Goal: Information Seeking & Learning: Find specific page/section

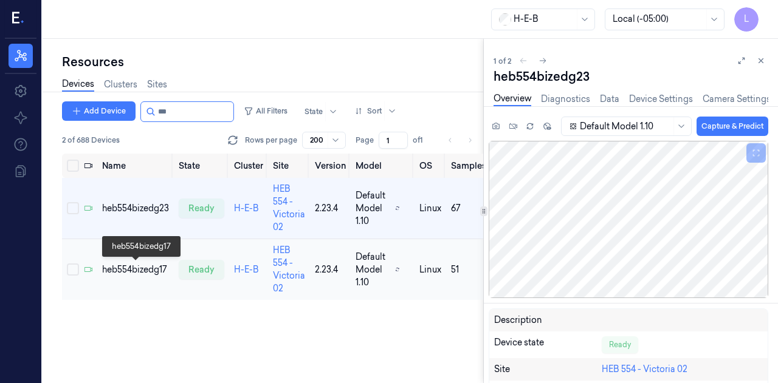
click at [145, 265] on div "heb554bizedg17" at bounding box center [135, 270] width 67 height 13
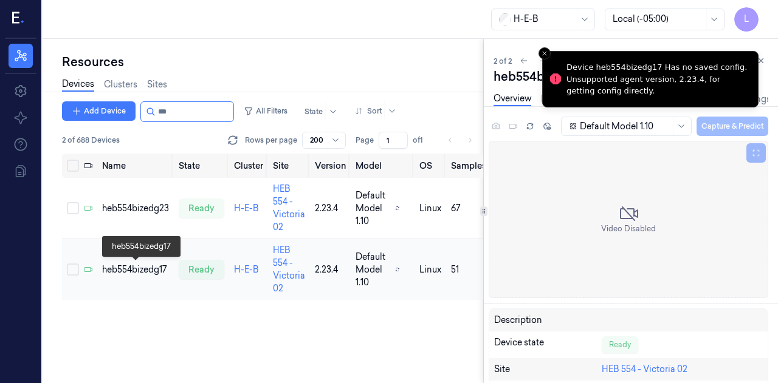
click at [150, 273] on div "heb554bizedg17" at bounding box center [135, 270] width 67 height 13
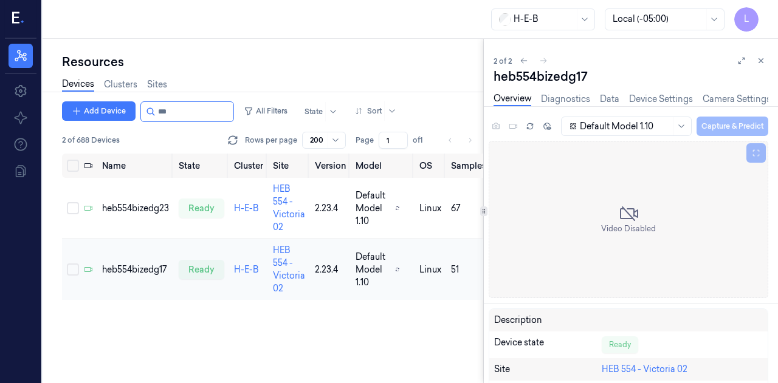
click at [116, 281] on td "heb554bizedg17" at bounding box center [135, 269] width 77 height 61
click at [316, 21] on div "H-E-B Local (-05:00) L" at bounding box center [410, 19] width 735 height 39
click at [147, 263] on td "heb554bizedg17" at bounding box center [135, 269] width 77 height 61
click at [133, 210] on div "heb554bizedg23" at bounding box center [135, 208] width 67 height 13
click at [134, 207] on div "heb554bizedg23" at bounding box center [135, 208] width 67 height 13
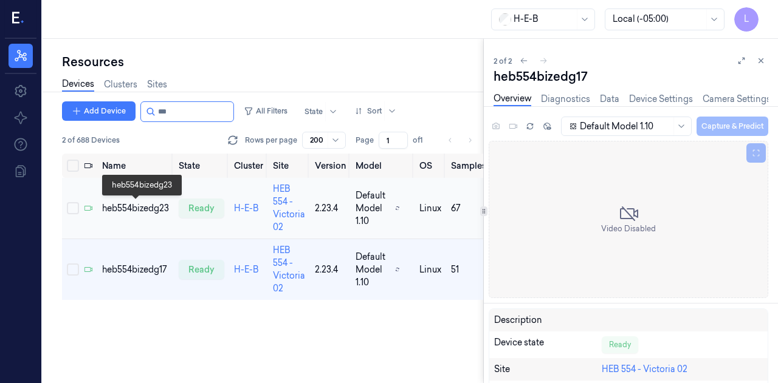
click at [134, 207] on div "heb554bizedg23" at bounding box center [135, 208] width 67 height 13
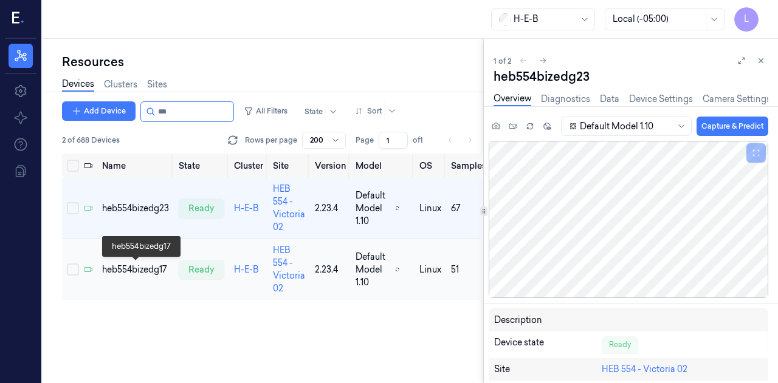
click at [139, 266] on div "heb554bizedg17" at bounding box center [135, 270] width 67 height 13
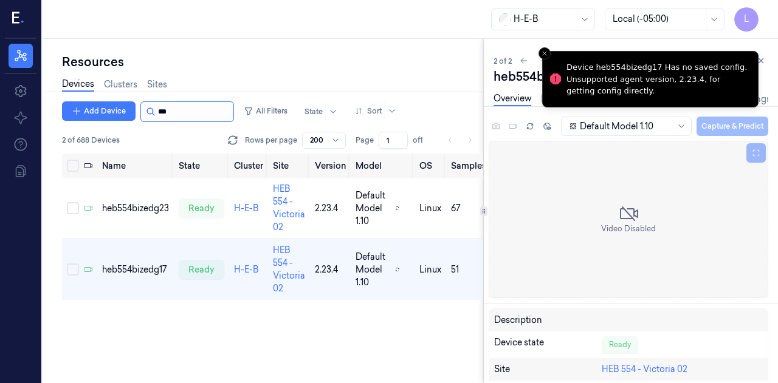
click at [186, 109] on input "string" at bounding box center [194, 111] width 73 height 19
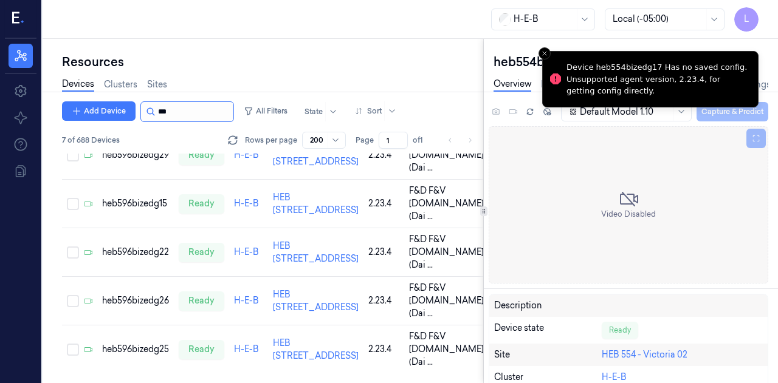
scroll to position [328, 0]
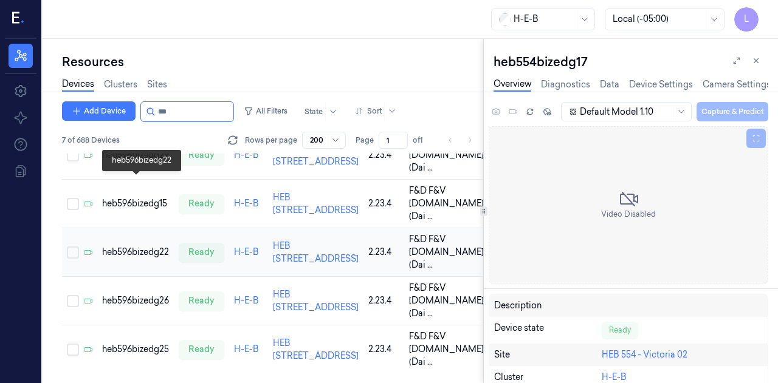
type input "***"
click at [154, 246] on div "heb596bizedg22" at bounding box center [135, 252] width 67 height 13
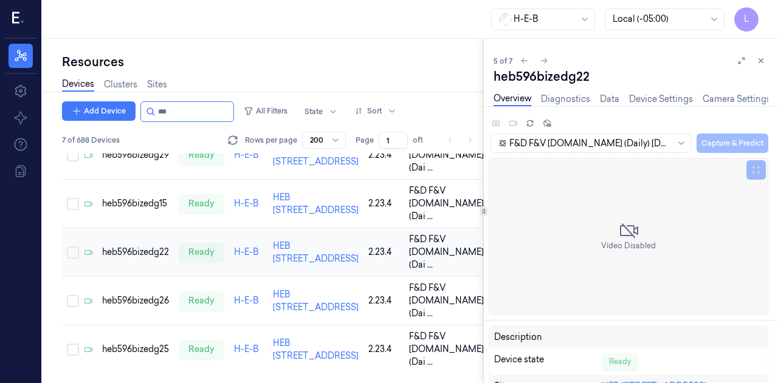
scroll to position [242, 0]
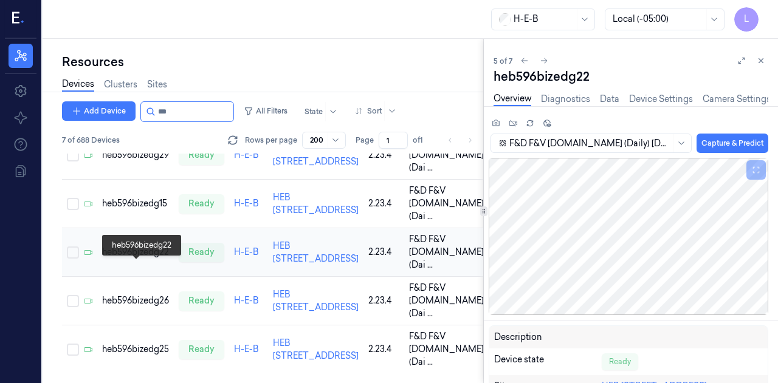
click at [144, 259] on div "heb596bizedg22" at bounding box center [135, 252] width 67 height 13
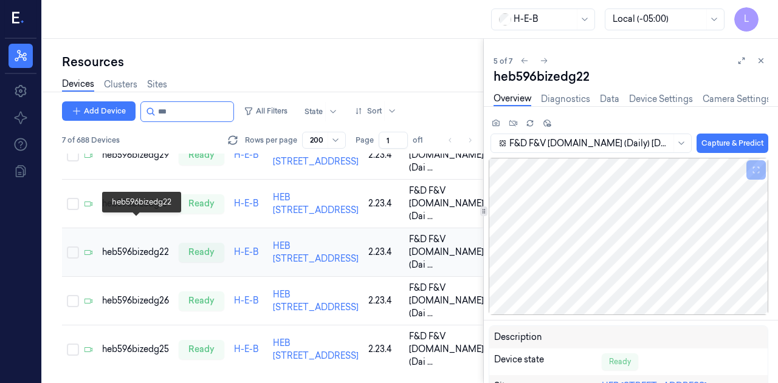
scroll to position [286, 0]
click at [134, 303] on div "heb596bizedg26" at bounding box center [135, 301] width 67 height 13
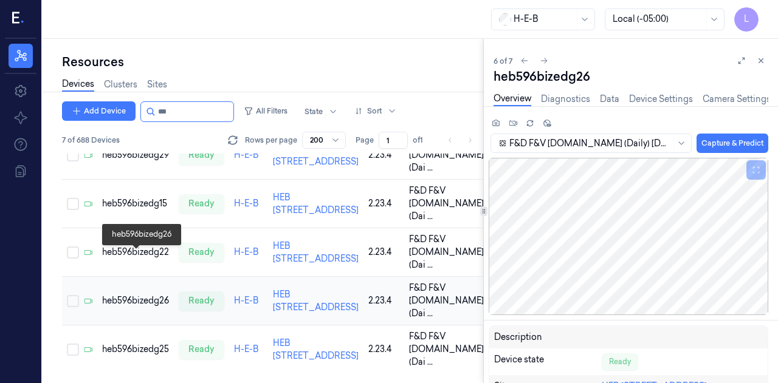
scroll to position [328, 0]
click at [145, 343] on div "heb596bizedg25" at bounding box center [135, 349] width 67 height 13
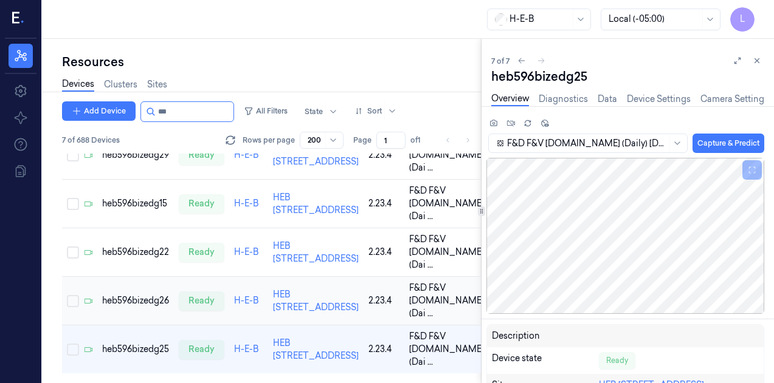
click at [155, 307] on div "heb596bizedg26" at bounding box center [135, 301] width 67 height 13
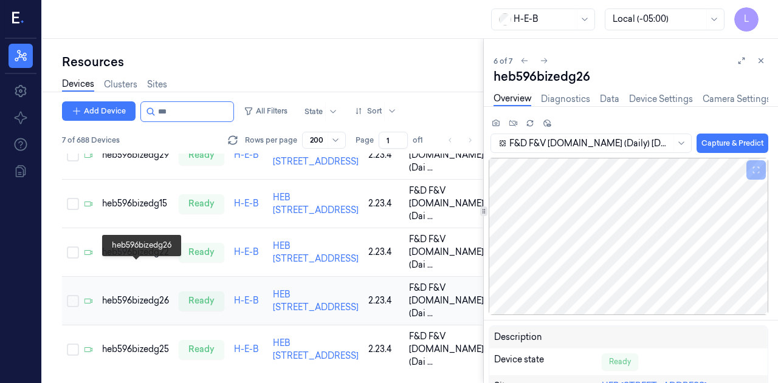
scroll to position [317, 0]
click at [134, 246] on div "heb596bizedg22" at bounding box center [135, 252] width 67 height 13
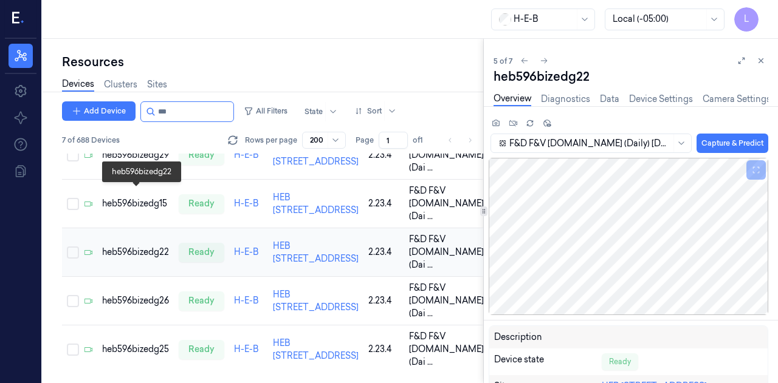
scroll to position [242, 0]
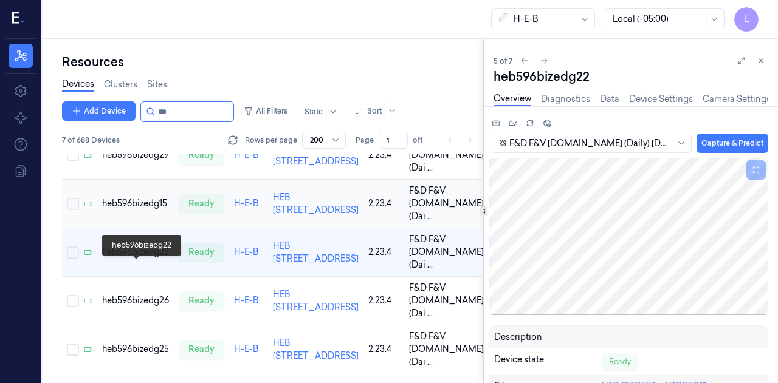
click at [137, 197] on div "heb596bizedg15" at bounding box center [135, 203] width 67 height 13
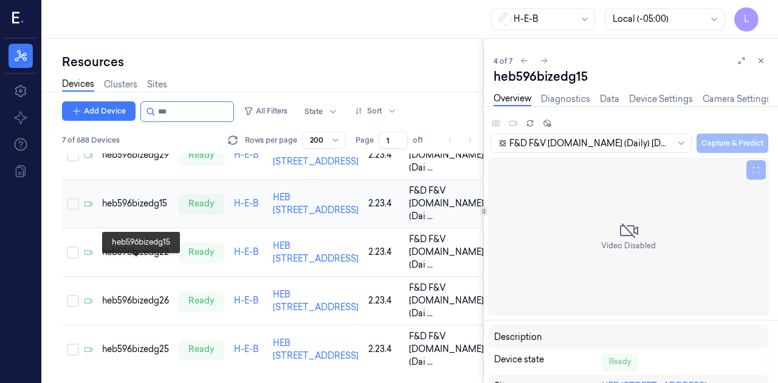
scroll to position [168, 0]
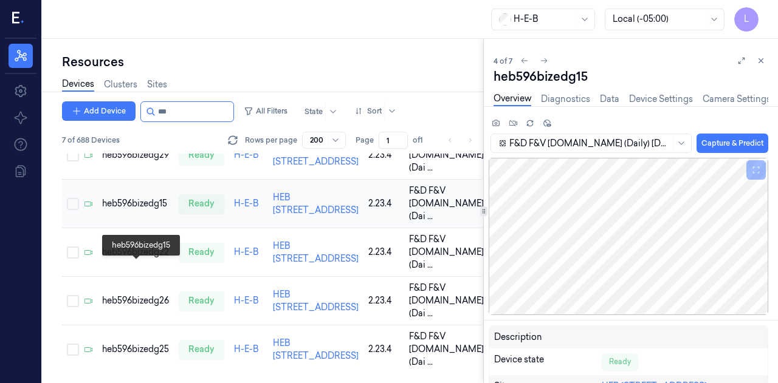
click at [134, 162] on div "heb596bizedg29" at bounding box center [135, 155] width 67 height 13
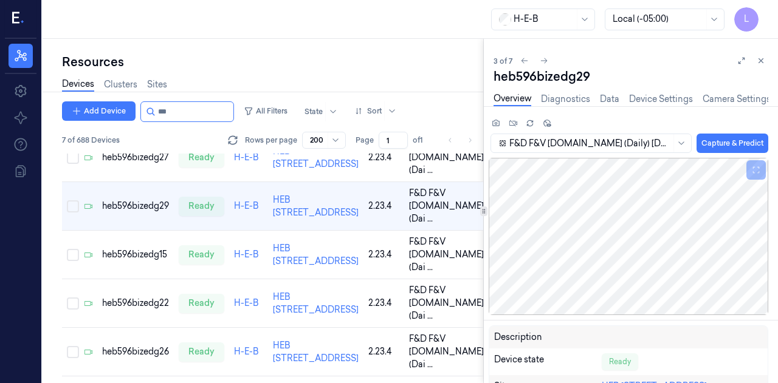
scroll to position [94, 0]
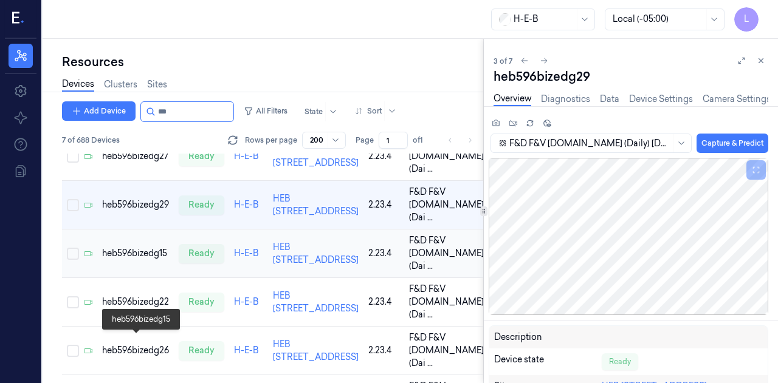
click at [148, 260] on div "heb596bizedg15" at bounding box center [135, 253] width 67 height 13
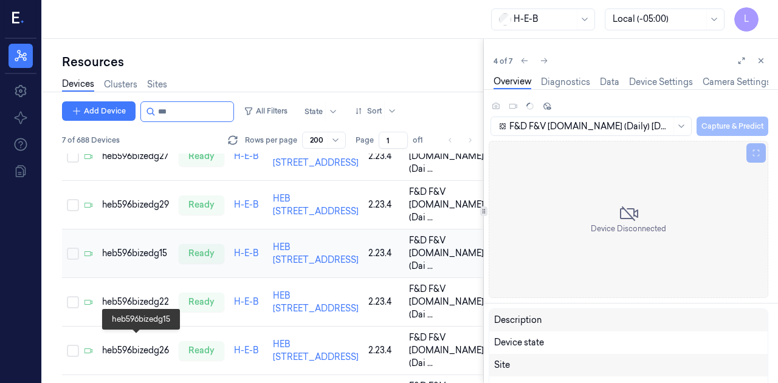
scroll to position [168, 0]
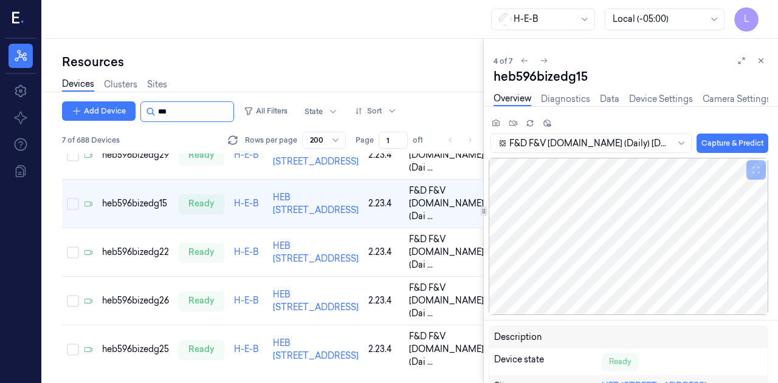
click at [190, 114] on input "string" at bounding box center [194, 111] width 73 height 19
type input "*"
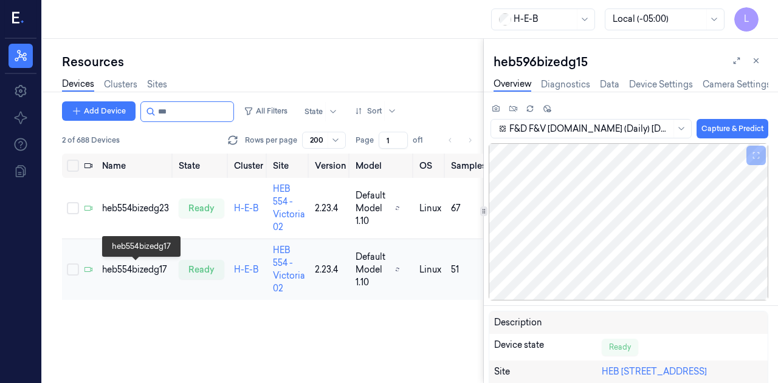
click at [149, 265] on div "heb554bizedg17" at bounding box center [135, 270] width 67 height 13
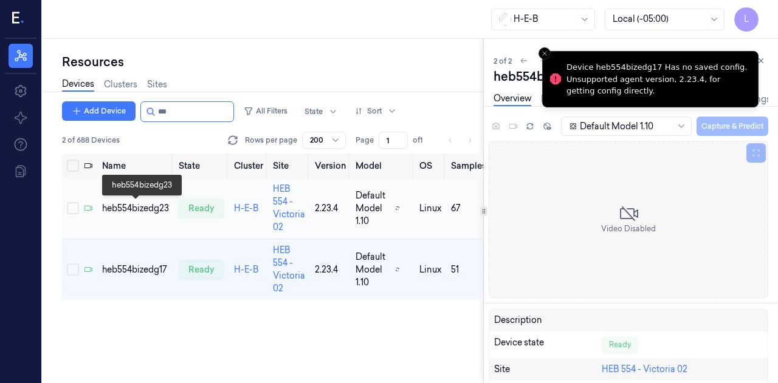
click at [143, 212] on div "heb554bizedg23" at bounding box center [135, 208] width 67 height 13
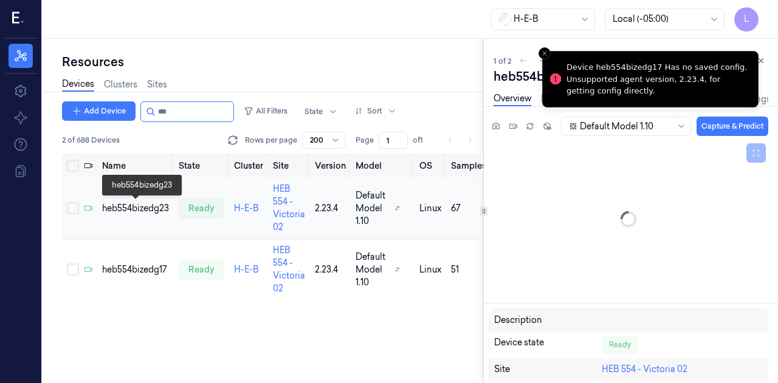
click at [143, 212] on div "heb554bizedg23" at bounding box center [135, 208] width 67 height 13
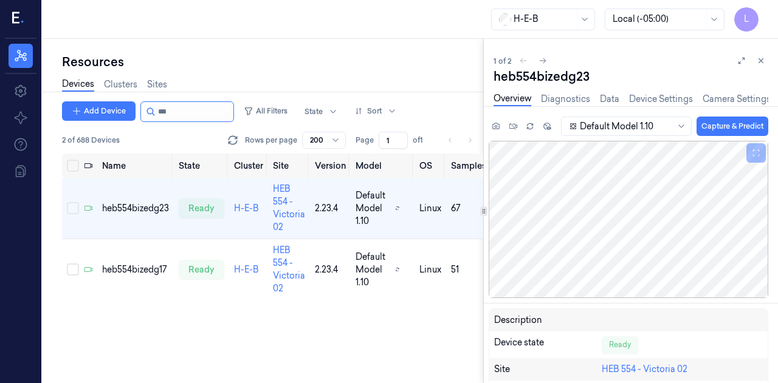
click at [195, 122] on div at bounding box center [187, 111] width 94 height 21
click at [188, 109] on input "string" at bounding box center [194, 111] width 73 height 19
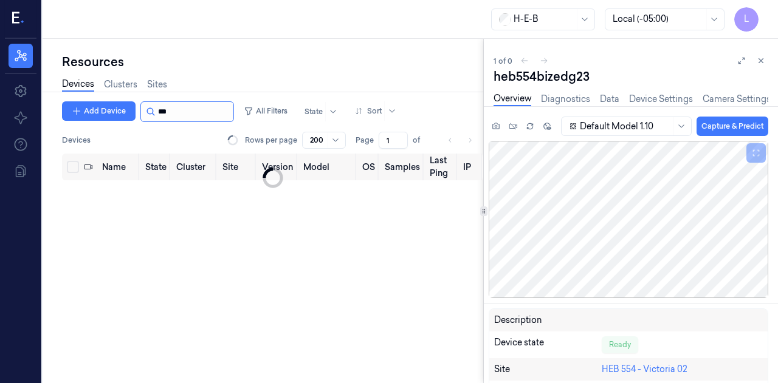
type input "***"
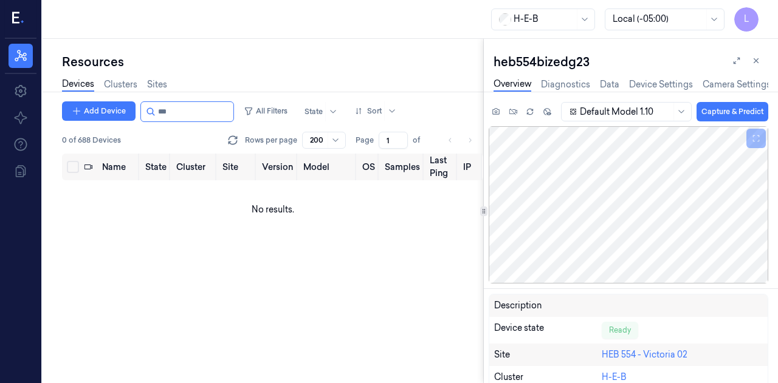
click at [188, 109] on input "string" at bounding box center [194, 111] width 73 height 19
type input "*"
type input "***"
click at [159, 80] on link "Sites" at bounding box center [157, 85] width 20 height 14
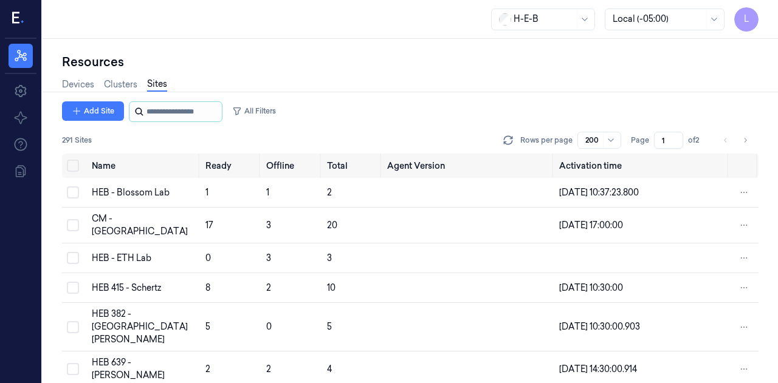
click at [165, 112] on input "string" at bounding box center [182, 111] width 73 height 19
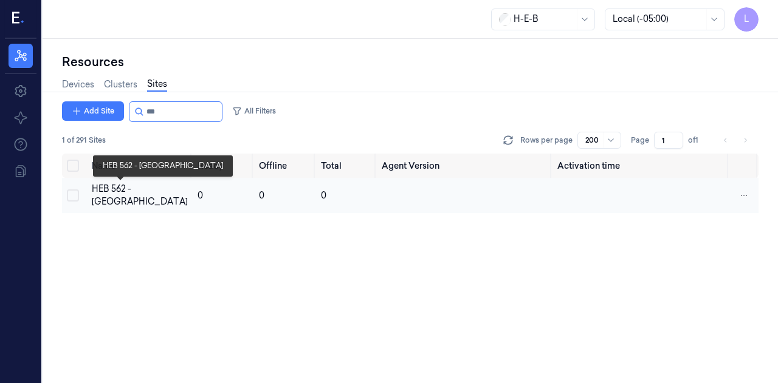
type input "***"
click at [118, 196] on div "HEB 562 - [GEOGRAPHIC_DATA]" at bounding box center [140, 196] width 96 height 26
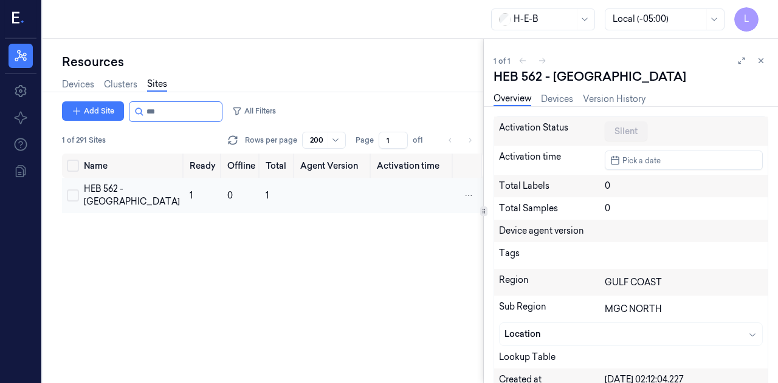
click at [185, 207] on td "1" at bounding box center [204, 195] width 38 height 35
click at [185, 208] on td "1" at bounding box center [204, 195] width 38 height 35
click at [560, 95] on link "Devices" at bounding box center [557, 99] width 32 height 14
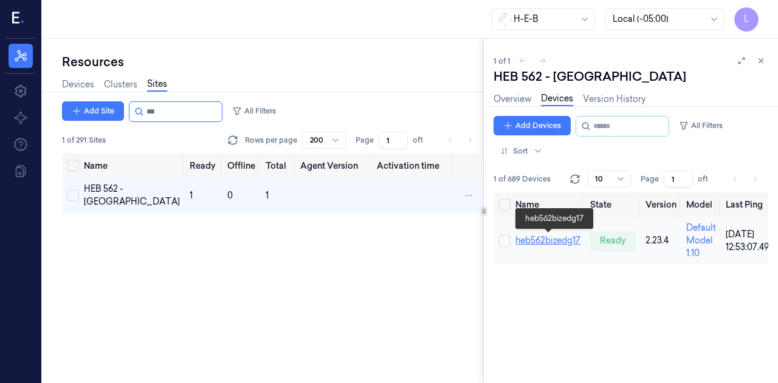
click at [569, 237] on link "heb562bizedg17" at bounding box center [547, 240] width 65 height 11
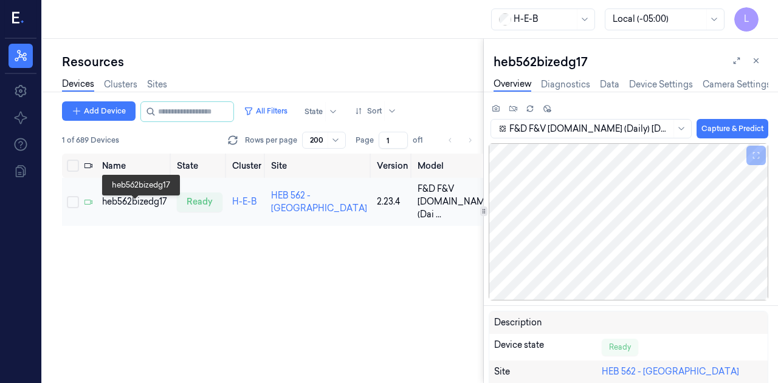
click at [139, 207] on div "heb562bizedg17" at bounding box center [134, 202] width 65 height 13
click at [383, 46] on div "Resources Devices Clusters Sites Add Device All Filters State Sort 1 of 690 Dev…" at bounding box center [263, 211] width 441 height 345
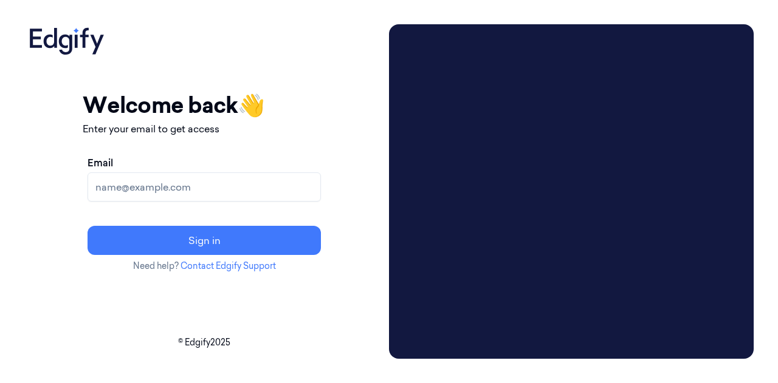
click at [222, 196] on input "Email" at bounding box center [203, 187] width 233 height 29
type input "brown.lamont@heb.com"
click at [87, 226] on button "Sign in" at bounding box center [203, 240] width 233 height 29
click at [158, 191] on input "Email" at bounding box center [203, 187] width 233 height 29
type input "brown.[PERSON_NAME] @[DOMAIN_NAME]"
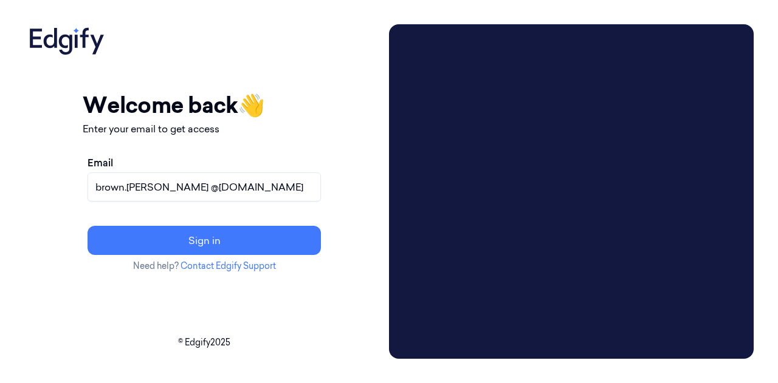
click at [87, 226] on button "Sign in" at bounding box center [203, 240] width 233 height 29
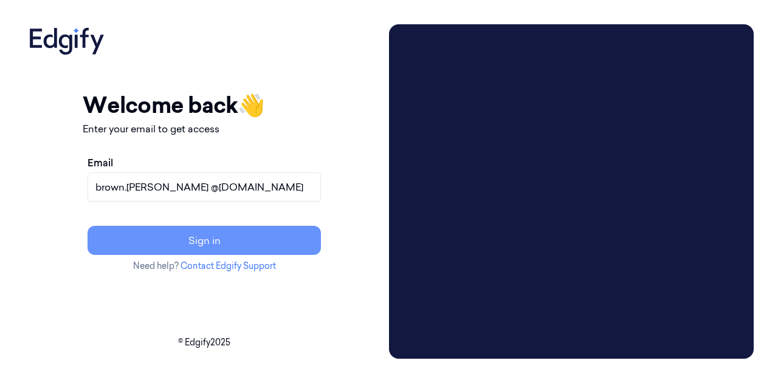
click at [200, 235] on button "Sign in" at bounding box center [203, 240] width 233 height 29
click at [233, 238] on button "Sign in" at bounding box center [203, 240] width 233 height 29
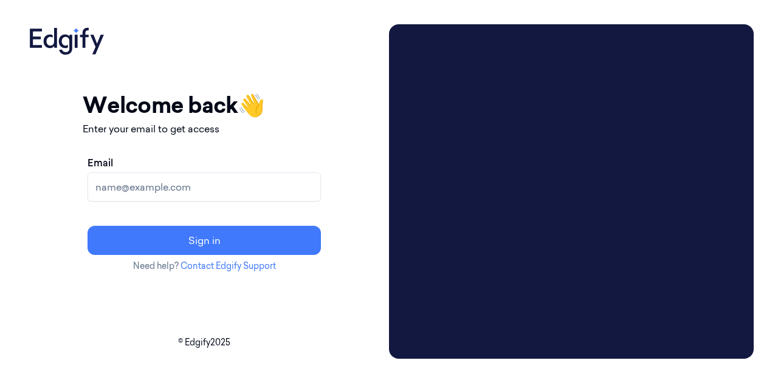
click at [149, 187] on input "Email" at bounding box center [203, 187] width 233 height 29
type input "brown.lamont@heb.com"
click at [87, 226] on button "Sign in" at bounding box center [203, 240] width 233 height 29
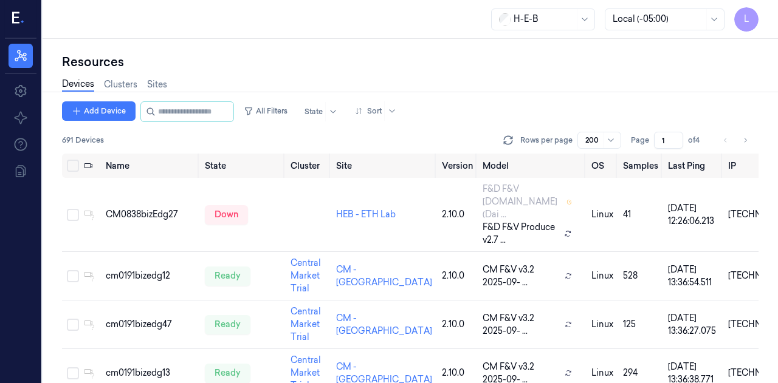
drag, startPoint x: 0, startPoint y: 0, endPoint x: 626, endPoint y: 44, distance: 628.0
click at [626, 44] on div "Resources Devices Clusters Sites Add Device All Filters State Sort 691 Devices …" at bounding box center [410, 211] width 735 height 345
click at [196, 105] on input "string" at bounding box center [194, 111] width 73 height 19
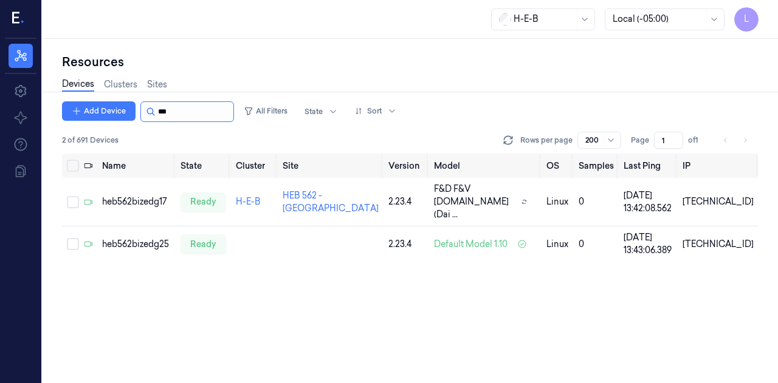
click at [196, 105] on input "string" at bounding box center [194, 111] width 73 height 19
type input "***"
click at [155, 184] on td "heb562bizedg17" at bounding box center [136, 202] width 78 height 49
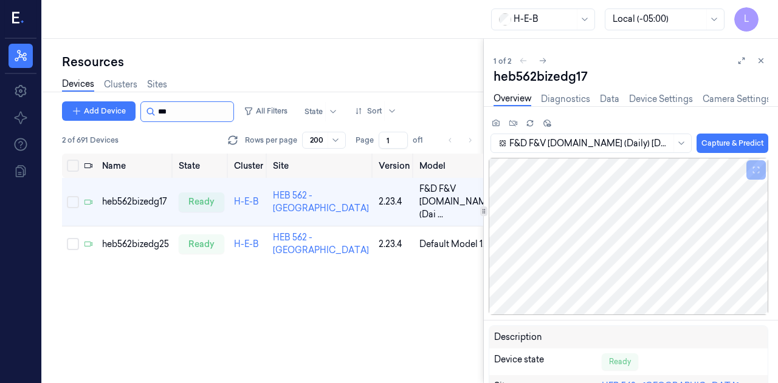
click at [180, 115] on input "string" at bounding box center [194, 111] width 73 height 19
click at [149, 251] on div "heb562bizedg25" at bounding box center [135, 244] width 67 height 13
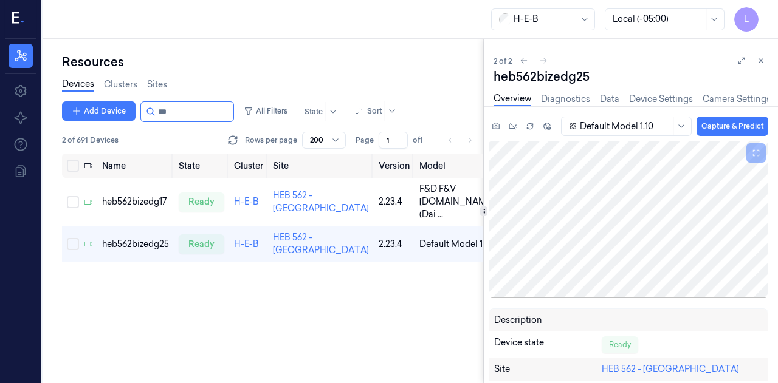
click at [193, 143] on div "2 of 691 Devices Rows per page 200 Page 1 of 1" at bounding box center [272, 140] width 421 height 17
click at [180, 105] on input "string" at bounding box center [194, 111] width 73 height 19
type input "*"
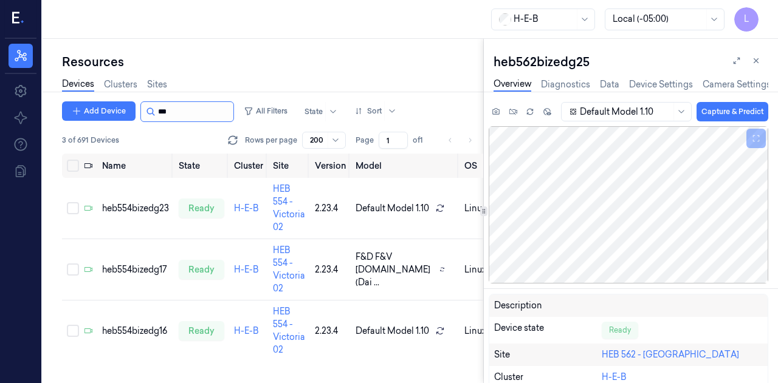
type input "***"
click at [151, 209] on div "heb554bizedg23" at bounding box center [135, 208] width 67 height 13
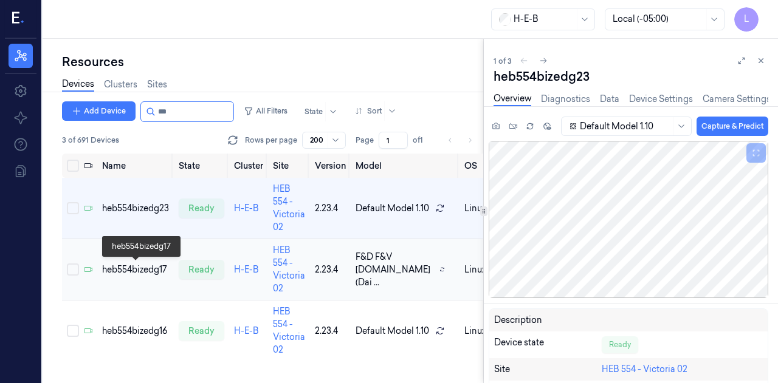
click at [146, 266] on div "heb554bizedg17" at bounding box center [135, 270] width 67 height 13
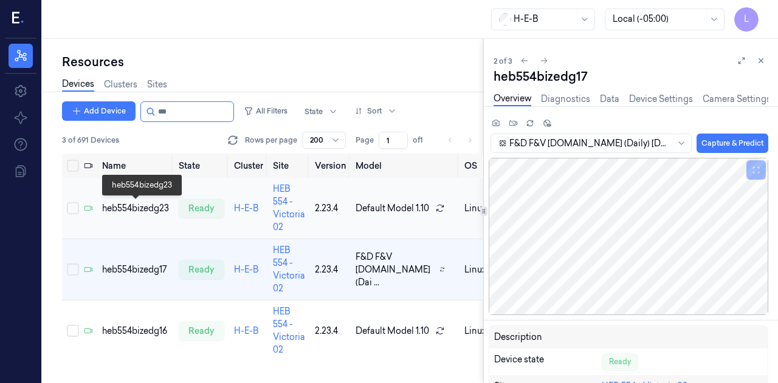
click at [134, 211] on div "heb554bizedg23" at bounding box center [135, 208] width 67 height 13
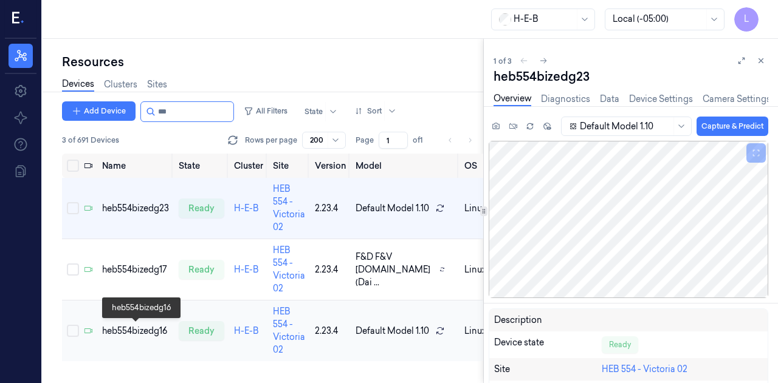
click at [125, 333] on div "heb554bizedg16" at bounding box center [135, 331] width 67 height 13
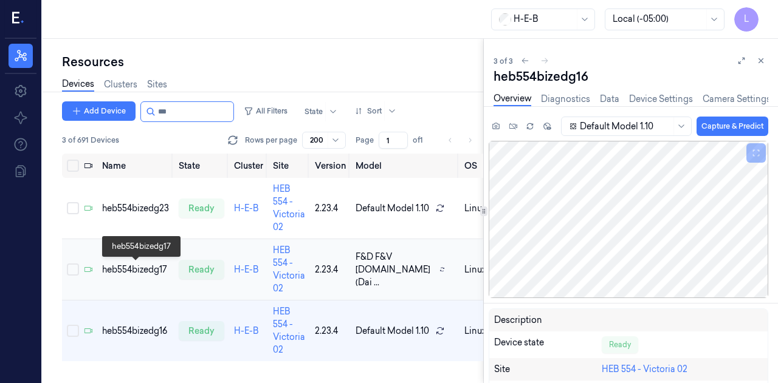
click at [129, 276] on div "heb554bizedg17" at bounding box center [135, 270] width 67 height 13
